Goal: Navigation & Orientation: Understand site structure

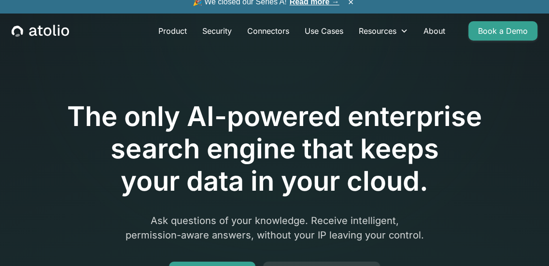
click at [332, 103] on h1 "The only AI-powered enterprise search engine that keeps your data in your cloud." at bounding box center [275, 150] width 494 height 98
click at [182, 35] on link "Product" at bounding box center [173, 30] width 44 height 19
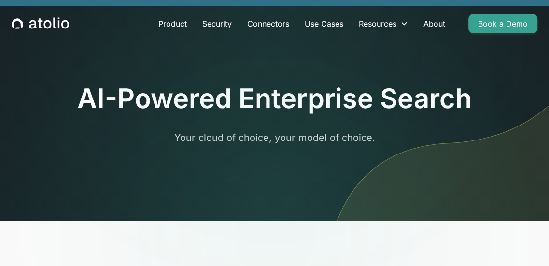
scroll to position [4, 0]
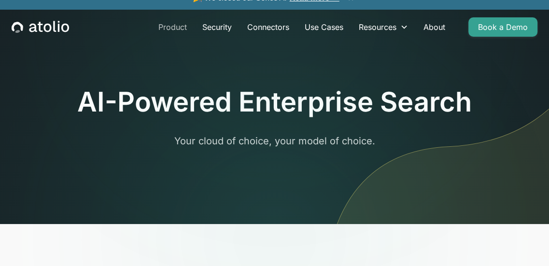
click at [171, 29] on link "Product" at bounding box center [173, 26] width 44 height 19
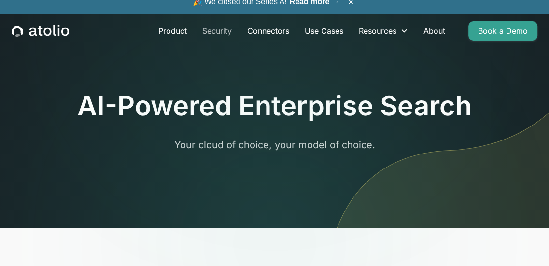
click at [221, 31] on link "Security" at bounding box center [217, 30] width 45 height 19
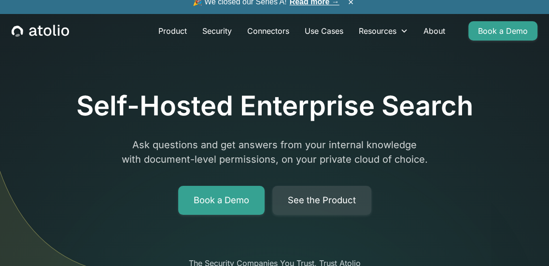
scroll to position [0, 0]
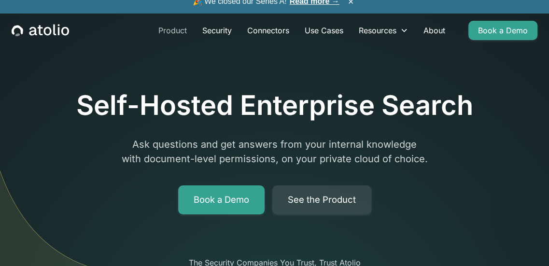
click at [173, 32] on link "Product" at bounding box center [173, 30] width 44 height 19
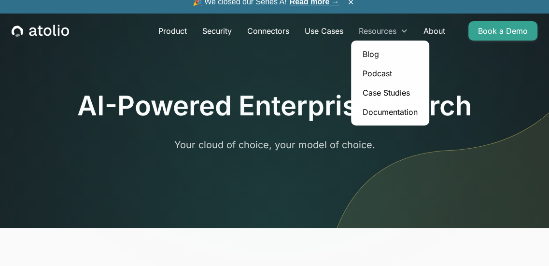
click at [390, 31] on div "Resources" at bounding box center [378, 31] width 38 height 12
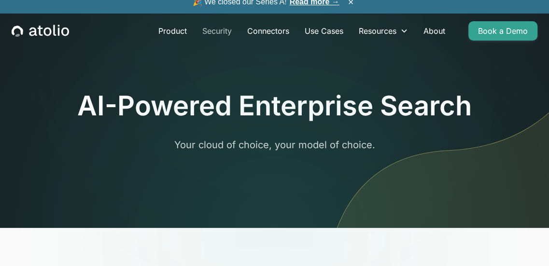
click at [214, 31] on link "Security" at bounding box center [217, 30] width 45 height 19
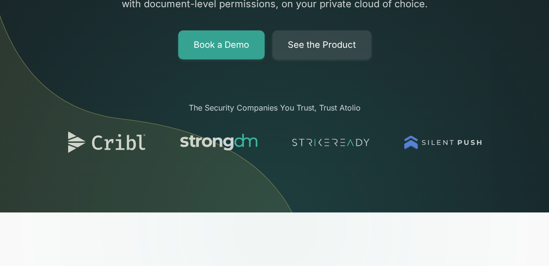
scroll to position [156, 0]
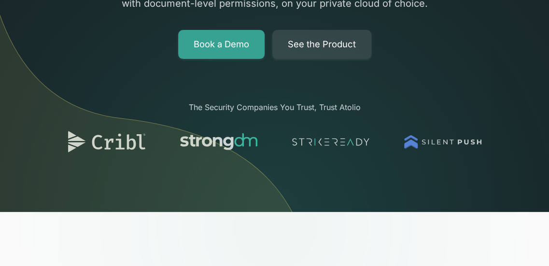
click at [268, 112] on img at bounding box center [156, 52] width 312 height 319
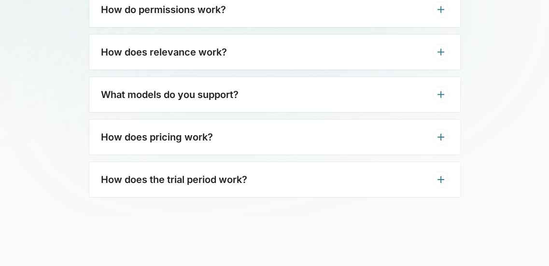
scroll to position [2284, 0]
